Goal: Check status: Check status

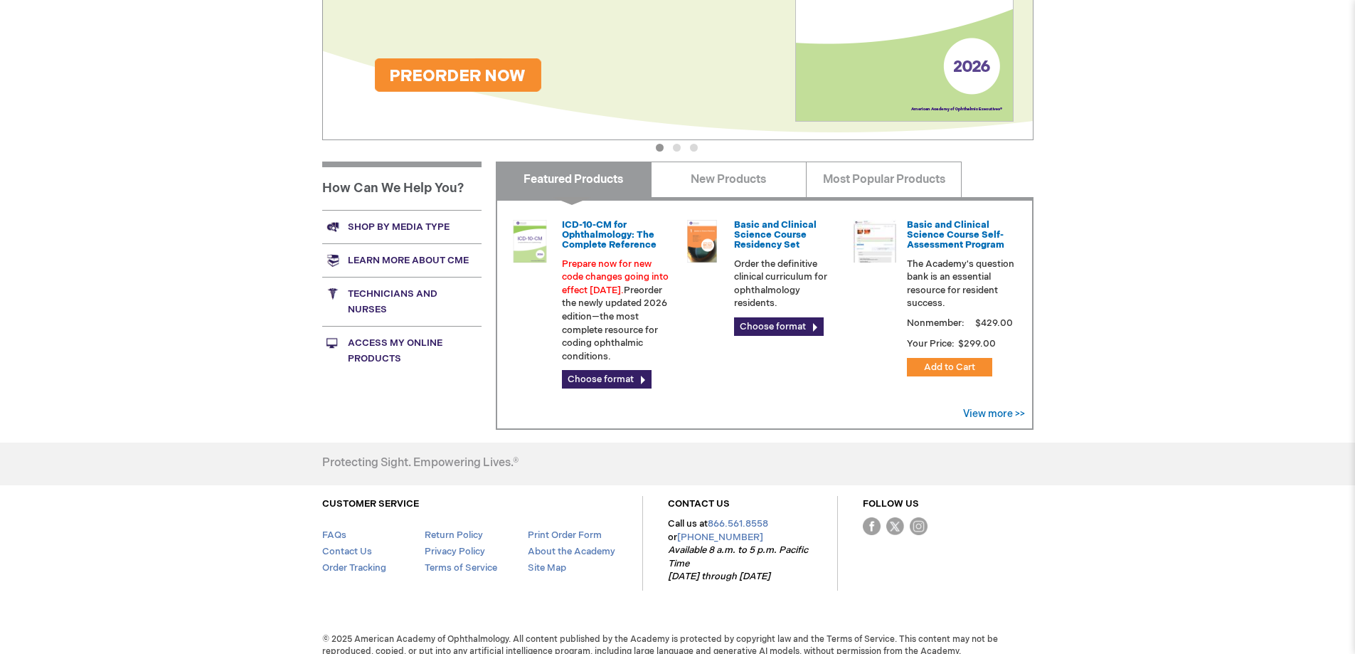
scroll to position [361, 0]
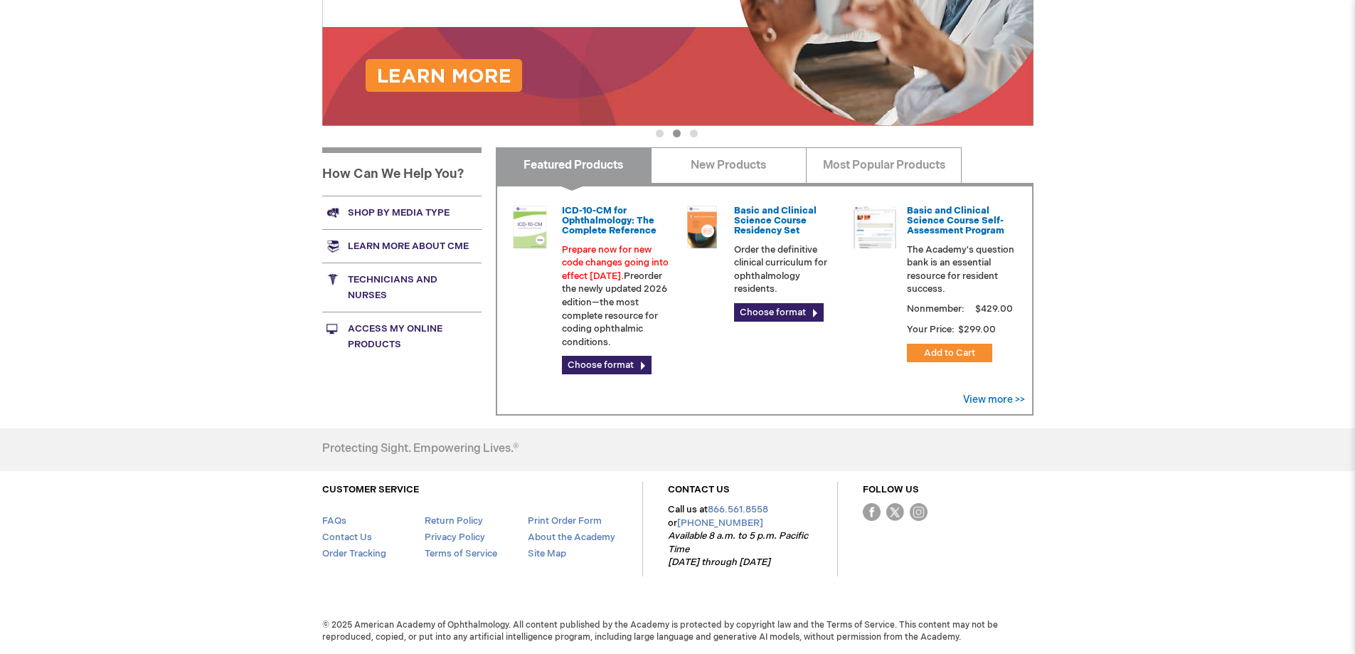
click at [374, 344] on link "Access My Online Products" at bounding box center [401, 336] width 159 height 49
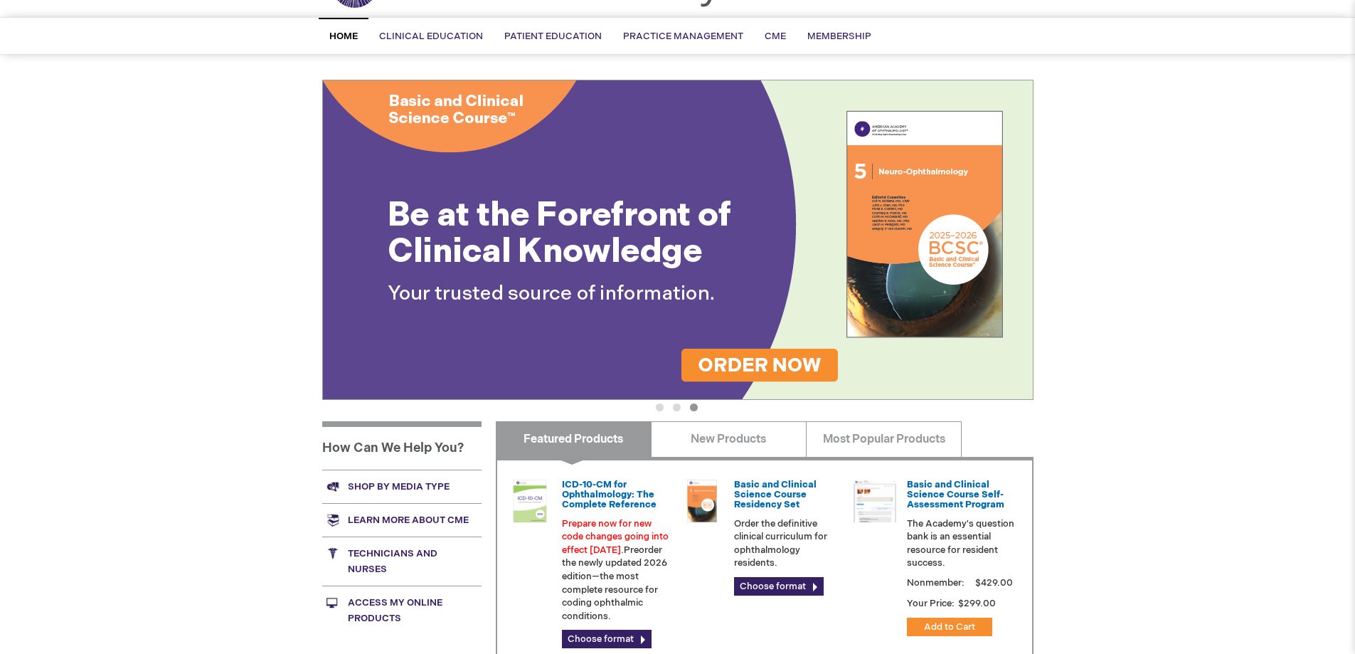
scroll to position [0, 0]
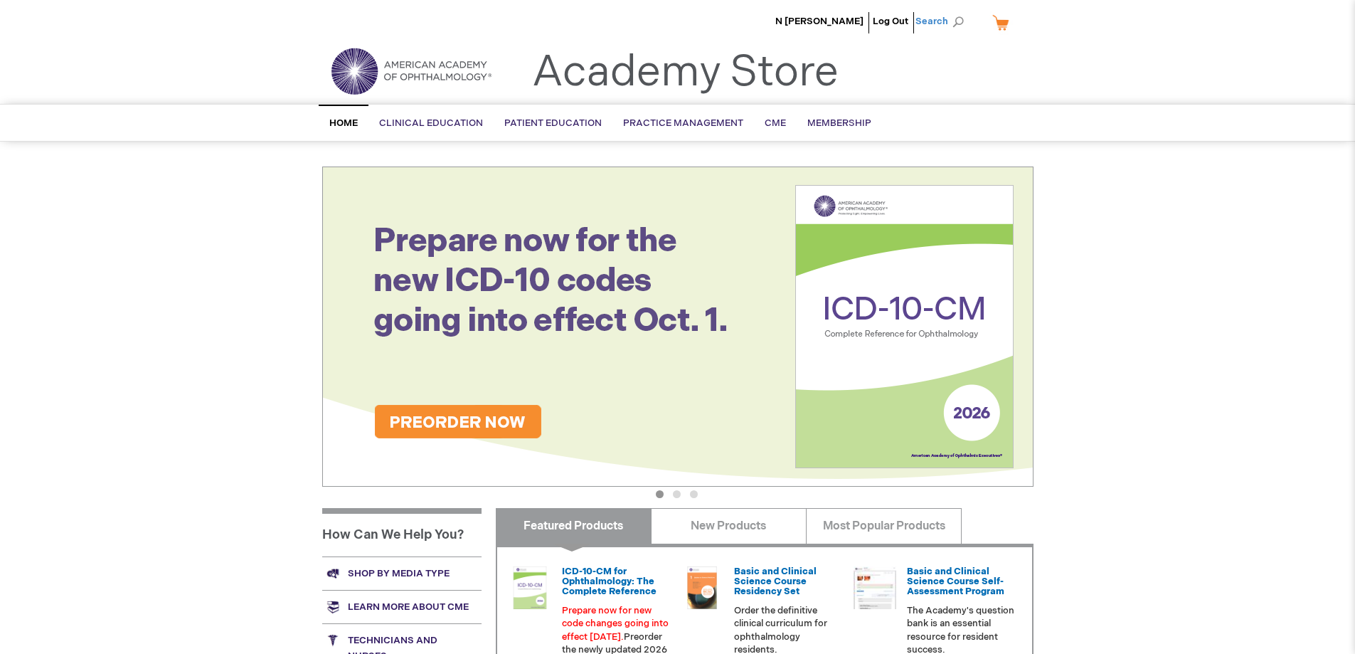
click at [940, 21] on span "Search" at bounding box center [943, 21] width 54 height 28
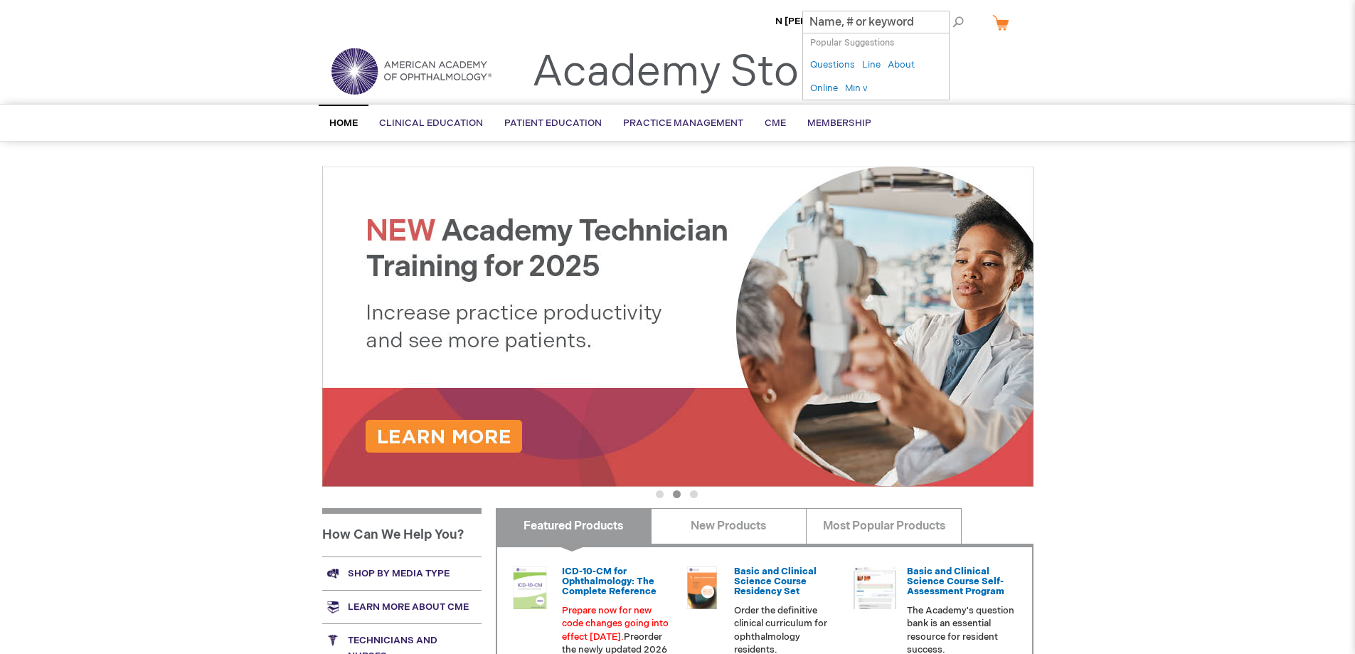
click at [1110, 51] on header "N Douglas Baker Log Out Search My Cart CLOSE RECENTLY ADDED ITEM(S) Close There…" at bounding box center [677, 52] width 1355 height 104
click at [815, 18] on span "N [PERSON_NAME]" at bounding box center [819, 21] width 88 height 11
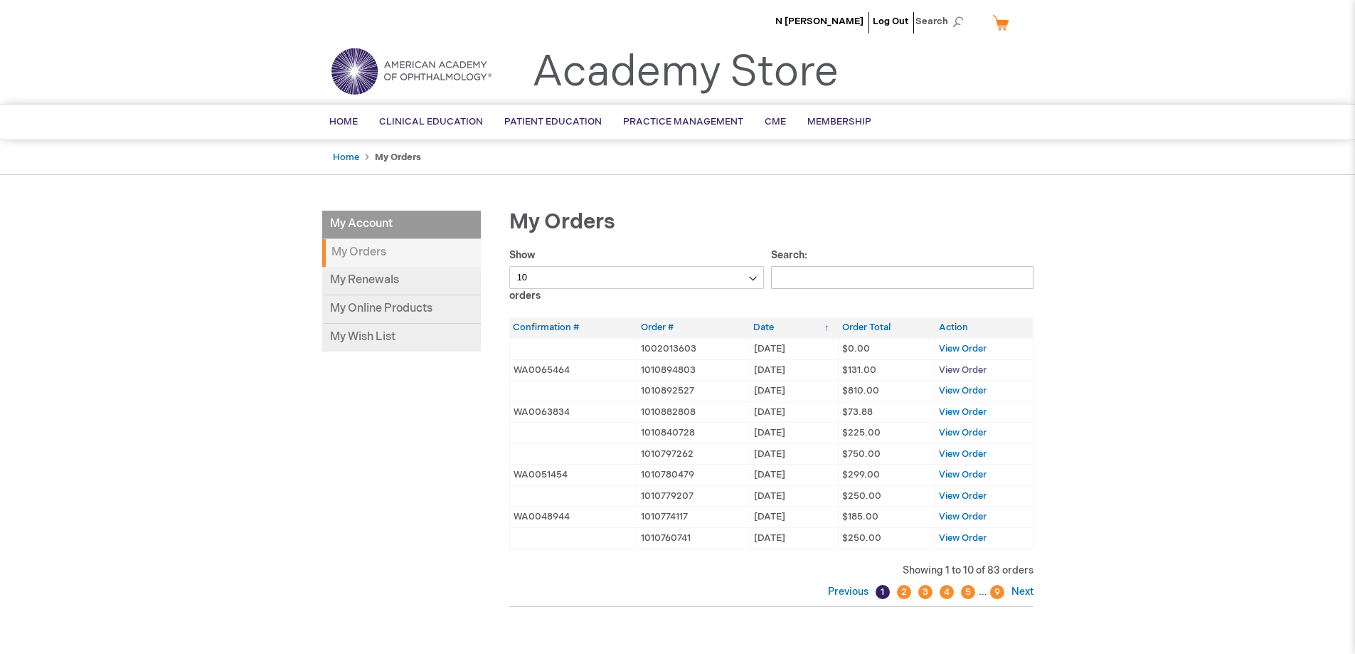
click at [956, 372] on span "View Order" at bounding box center [963, 369] width 48 height 11
